Goal: Information Seeking & Learning: Check status

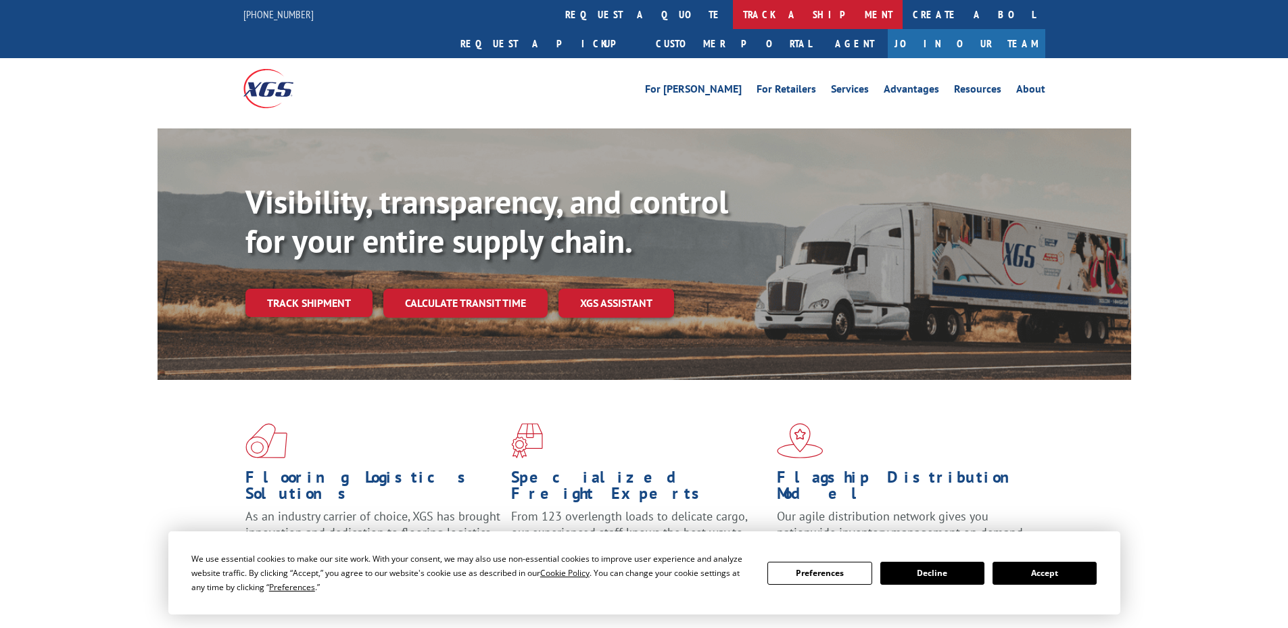
click at [733, 25] on link "track a shipment" at bounding box center [818, 14] width 170 height 29
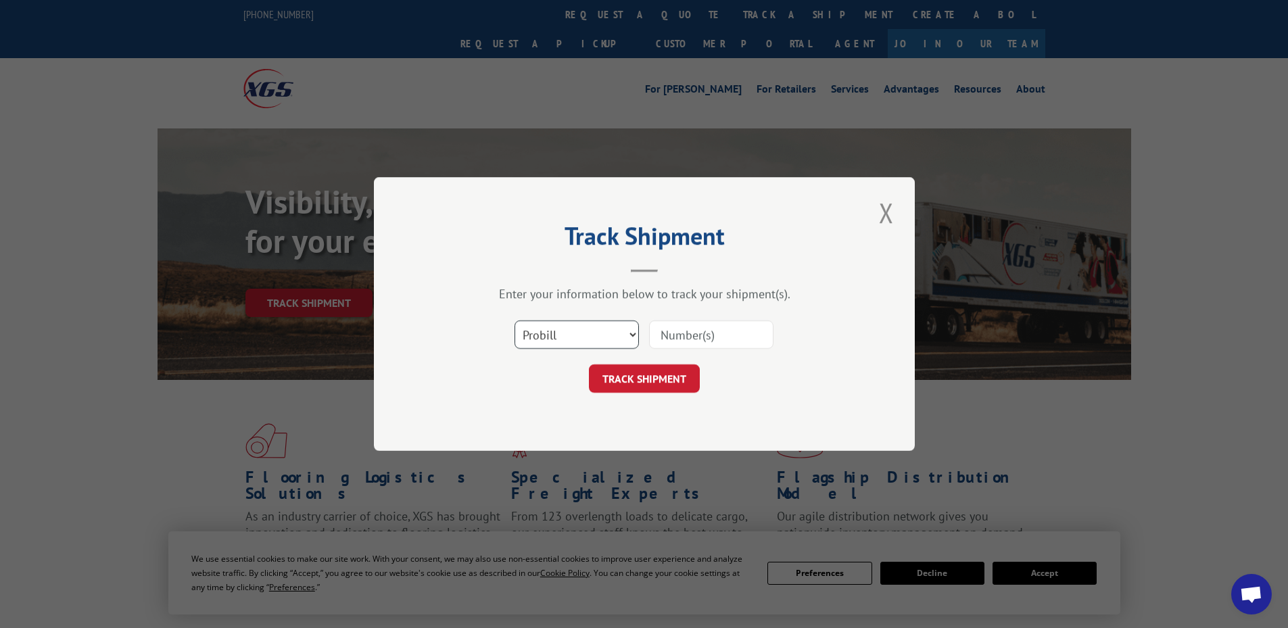
click at [569, 338] on select "Select category... Probill BOL PO" at bounding box center [577, 335] width 124 height 28
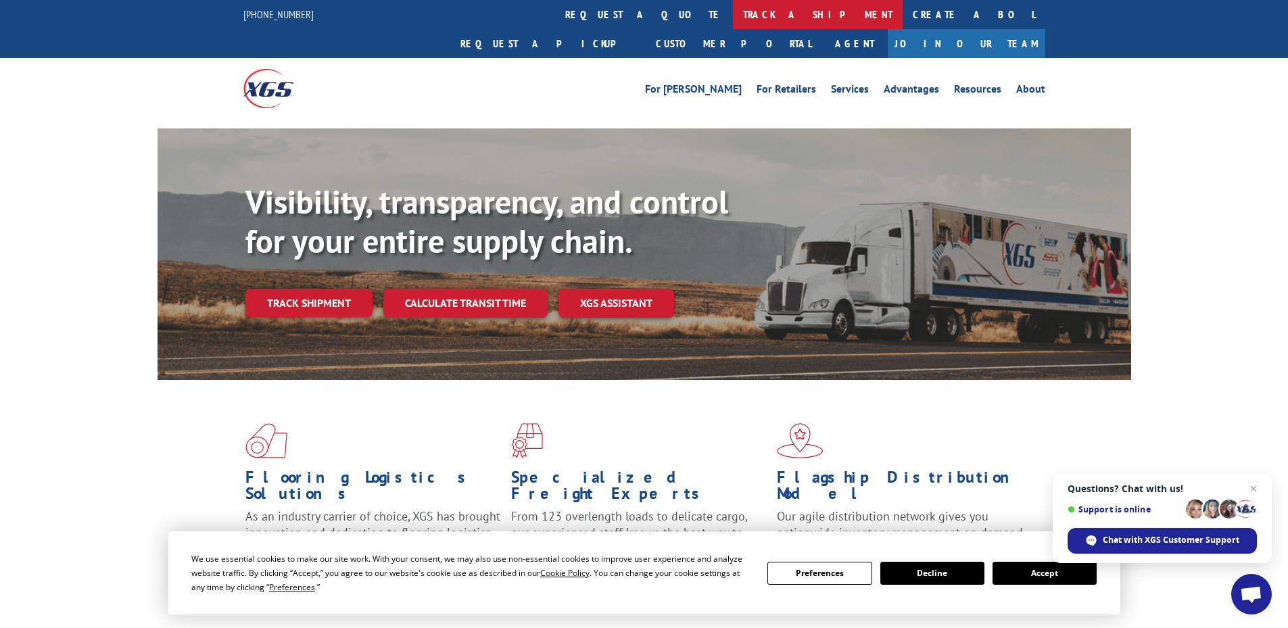
click at [733, 19] on link "track a shipment" at bounding box center [818, 14] width 170 height 29
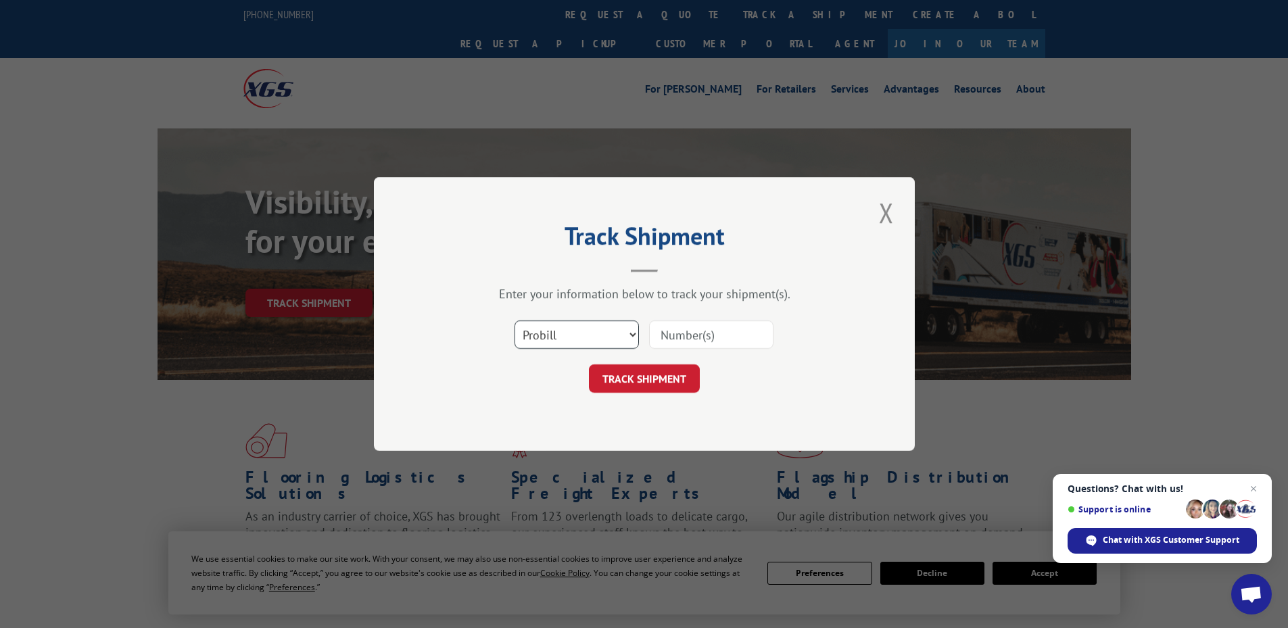
click at [544, 324] on select "Select category... Probill BOL PO" at bounding box center [577, 335] width 124 height 28
select select "bol"
click at [515, 321] on select "Select category... Probill BOL PO" at bounding box center [577, 335] width 124 height 28
click at [670, 338] on input at bounding box center [711, 335] width 124 height 28
type input "2816569"
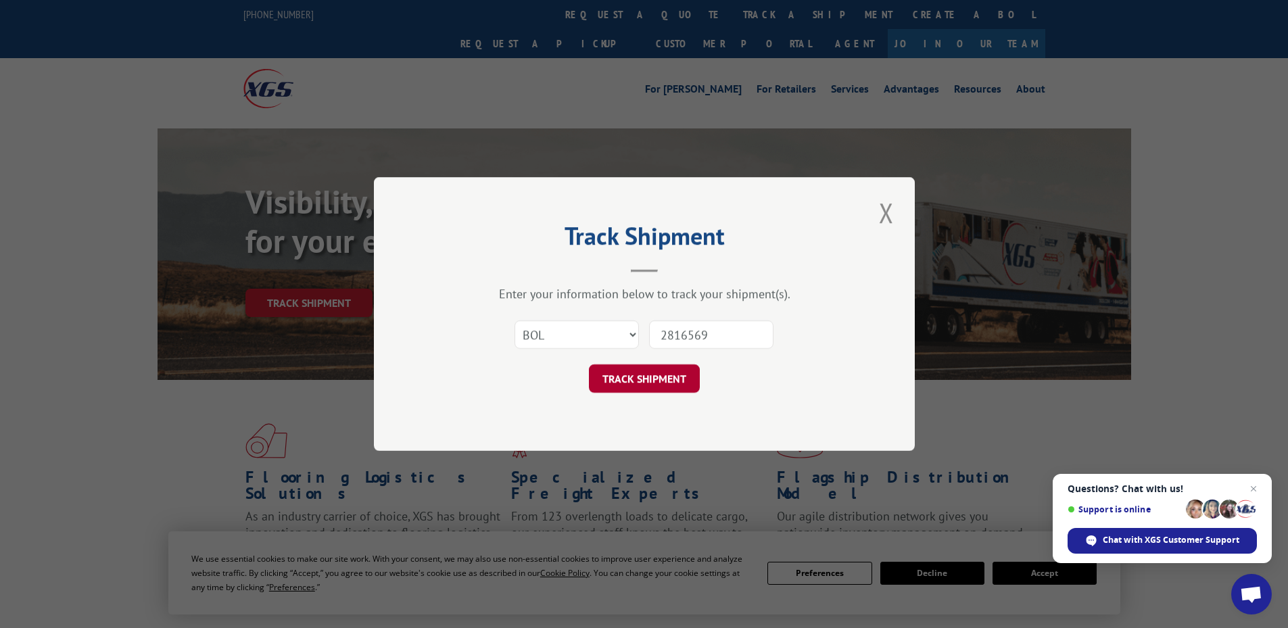
click at [685, 375] on button "TRACK SHIPMENT" at bounding box center [644, 378] width 111 height 28
